Goal: Task Accomplishment & Management: Manage account settings

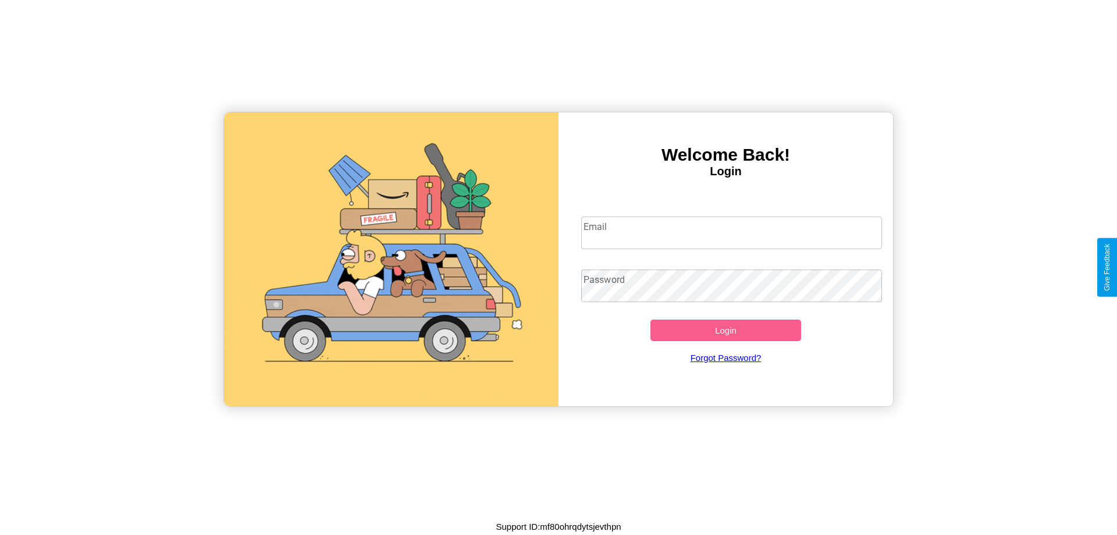
click at [731, 232] on input "Email" at bounding box center [731, 232] width 301 height 33
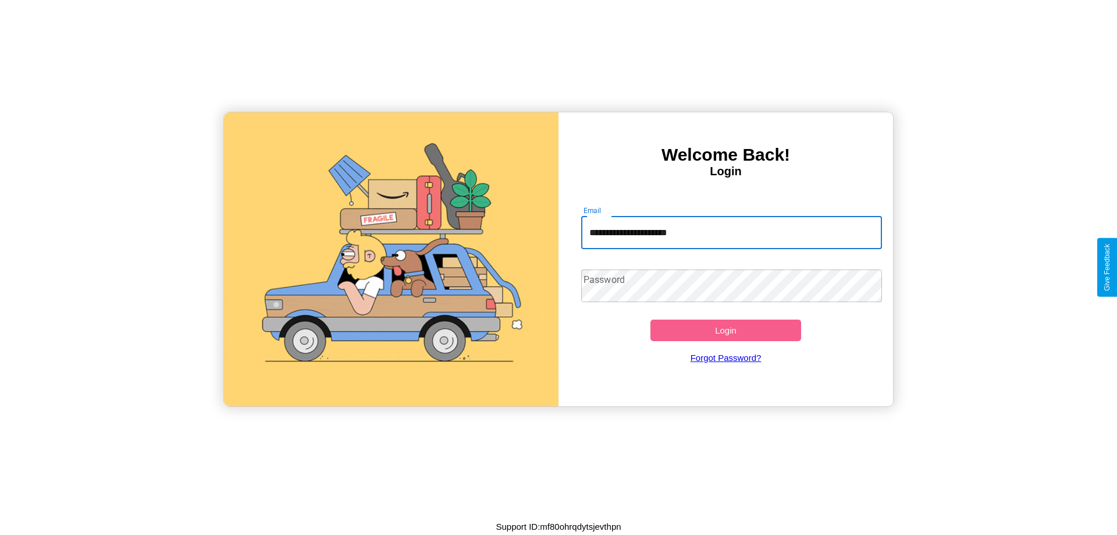
type input "**********"
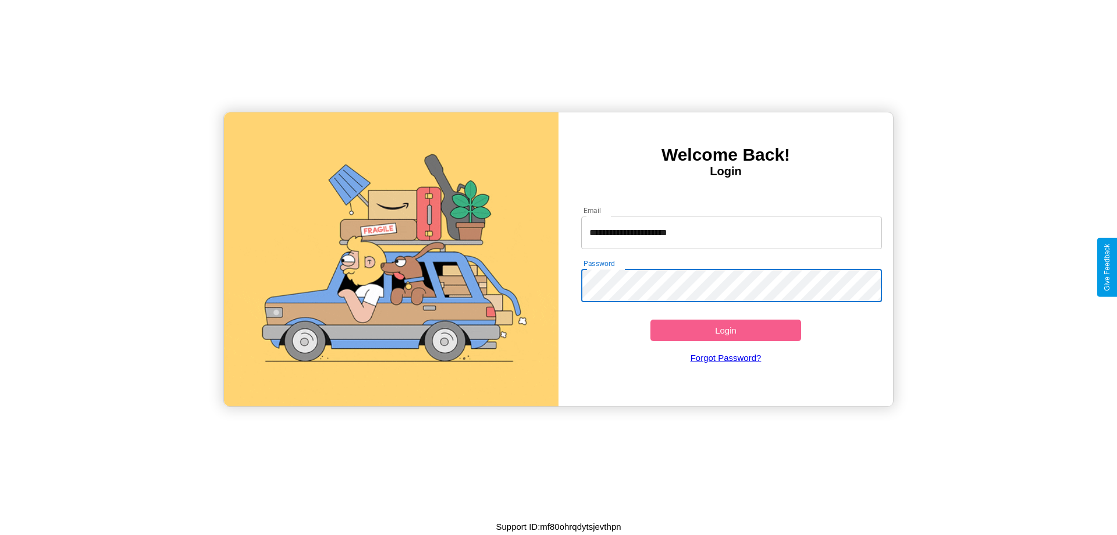
click at [726, 330] on button "Login" at bounding box center [726, 330] width 151 height 22
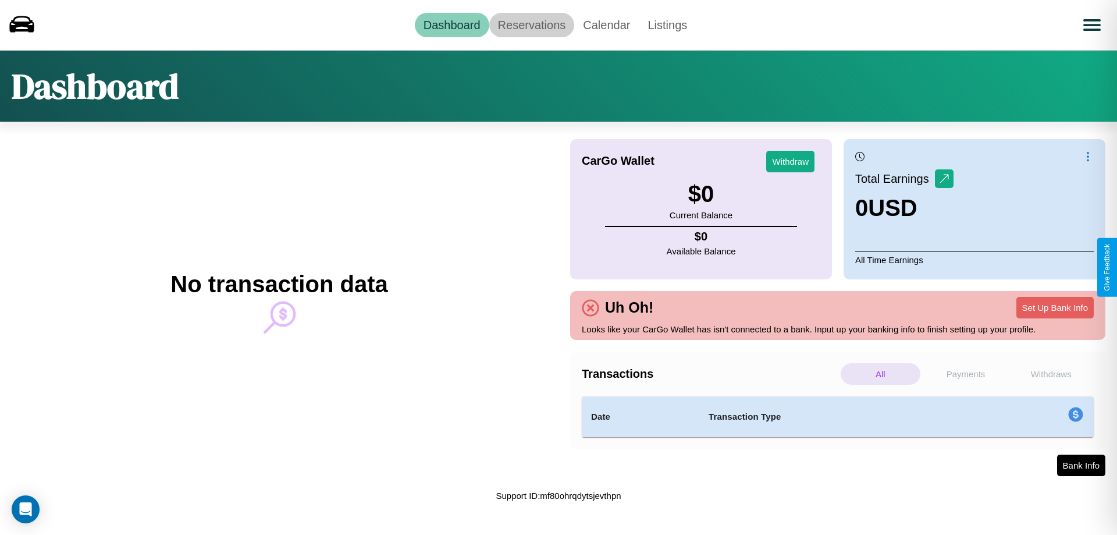
click at [531, 24] on link "Reservations" at bounding box center [532, 25] width 86 height 24
